Goal: Task Accomplishment & Management: Use online tool/utility

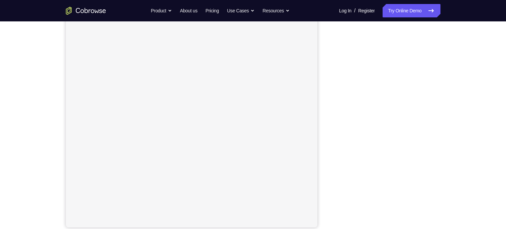
scroll to position [84, 0]
click at [431, 30] on button "Android" at bounding box center [423, 26] width 36 height 13
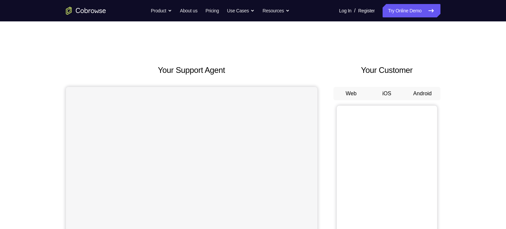
click at [425, 92] on button "Android" at bounding box center [423, 93] width 36 height 13
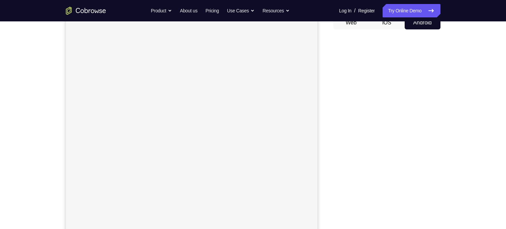
scroll to position [75, 0]
